Goal: Task Accomplishment & Management: Complete application form

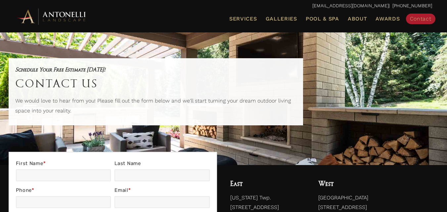
scroll to position [221, 0]
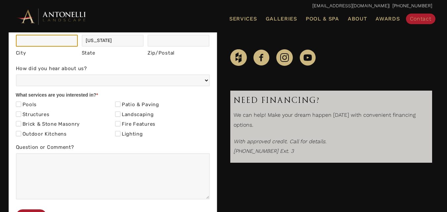
click at [58, 45] on input "City" at bounding box center [47, 41] width 62 height 12
type input "[GEOGRAPHIC_DATA]"
type input "[PERSON_NAME]"
type input "8438729314"
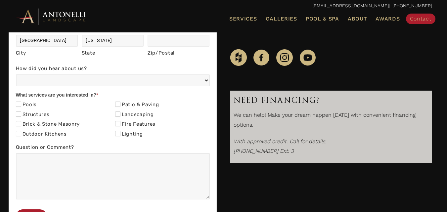
type input "[EMAIL_ADDRESS][DOMAIN_NAME]"
type input "[STREET_ADDRESS]"
type input "SC"
type input "29492"
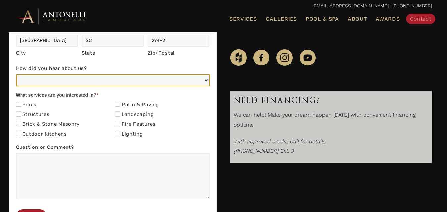
drag, startPoint x: 57, startPoint y: 86, endPoint x: 56, endPoint y: 89, distance: 3.5
click at [56, 89] on div "First Name * [PERSON_NAME] Last Name [PERSON_NAME] Phone * 8438729314 Email * […" at bounding box center [113, 83] width 194 height 291
select select "Referral (Friend, Colleague, or Client)"
click at [16, 75] on select "Web/Google Search Social Media (e.g. Facebook, Instagram, LinkedIn) Referral (F…" at bounding box center [113, 81] width 194 height 12
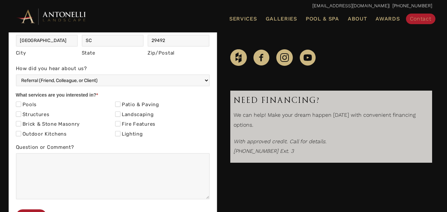
click at [37, 112] on label "Structures" at bounding box center [33, 115] width 34 height 7
click at [21, 112] on input "Structures" at bounding box center [18, 114] width 5 height 5
checkbox input "true"
click at [135, 110] on div "Patio & Paving" at bounding box center [162, 106] width 95 height 10
click at [130, 104] on label "Patio & Paving" at bounding box center [137, 105] width 44 height 7
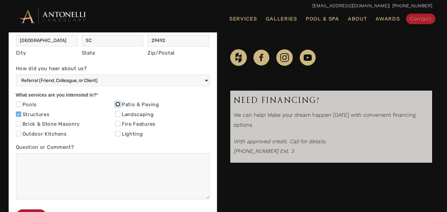
click at [121, 104] on input "Patio & Paving" at bounding box center [117, 104] width 5 height 5
checkbox input "true"
drag, startPoint x: 0, startPoint y: 127, endPoint x: 2, endPoint y: 145, distance: 18.3
click at [0, 139] on div "Contact Us First Name * [PERSON_NAME] Last Name [PERSON_NAME] Phone * 843872931…" at bounding box center [223, 99] width 447 height 311
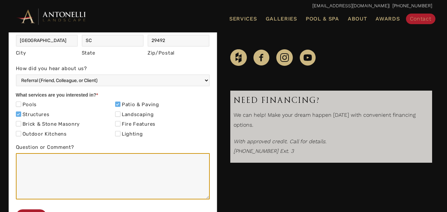
drag, startPoint x: 68, startPoint y: 187, endPoint x: 41, endPoint y: 131, distance: 62.4
click at [68, 187] on textarea "Question or Comment?" at bounding box center [113, 176] width 194 height 46
paste textarea "FWD this to your financing manager -they’ll want to know Why have 13,000+ Contr…"
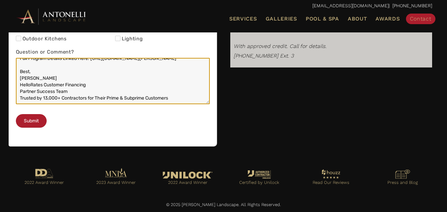
scroll to position [331, 0]
type textarea "FWD this to your financing manager -they’ll want to know Why have 13,000+ Contr…"
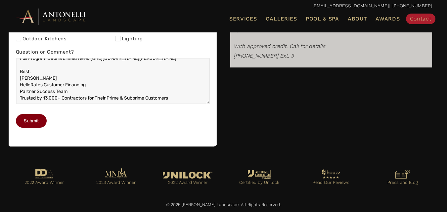
click at [28, 126] on button "Submit" at bounding box center [31, 121] width 31 height 14
